Goal: Go to known website: Go to known website

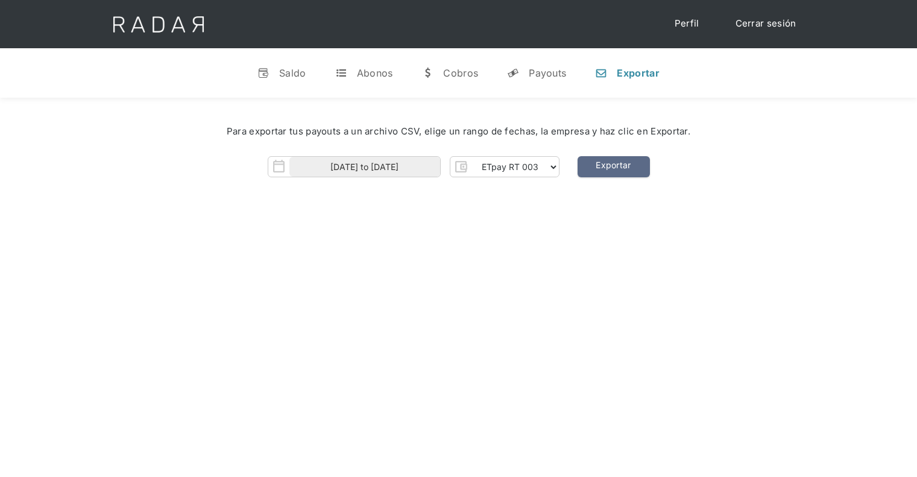
select select "etpay-rt-003"
click at [197, 29] on img at bounding box center [158, 24] width 123 height 48
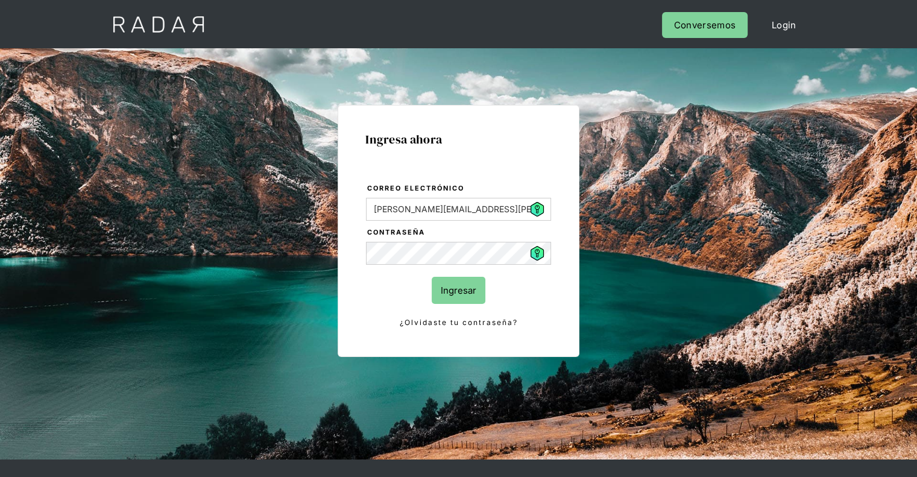
drag, startPoint x: 453, startPoint y: 288, endPoint x: 445, endPoint y: 196, distance: 92.0
click at [453, 285] on input "Ingresar" at bounding box center [459, 290] width 54 height 27
